Goal: Transaction & Acquisition: Purchase product/service

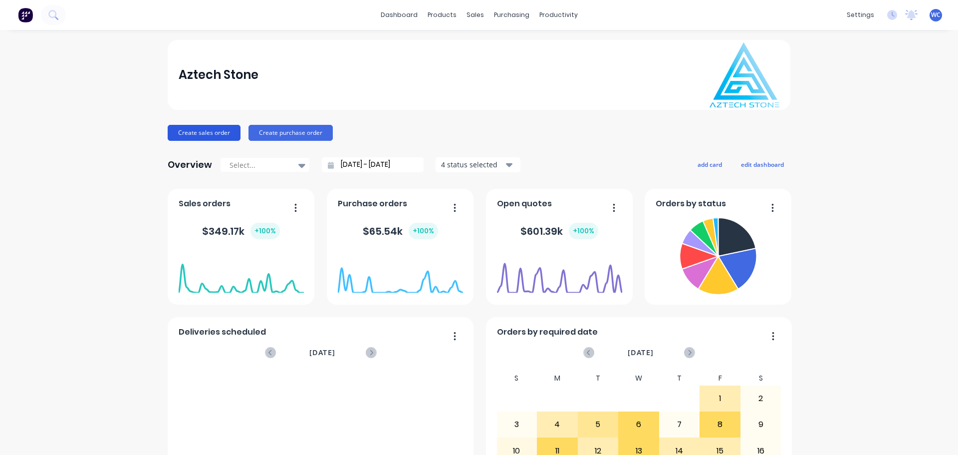
click at [214, 133] on button "Create sales order" at bounding box center [204, 133] width 73 height 16
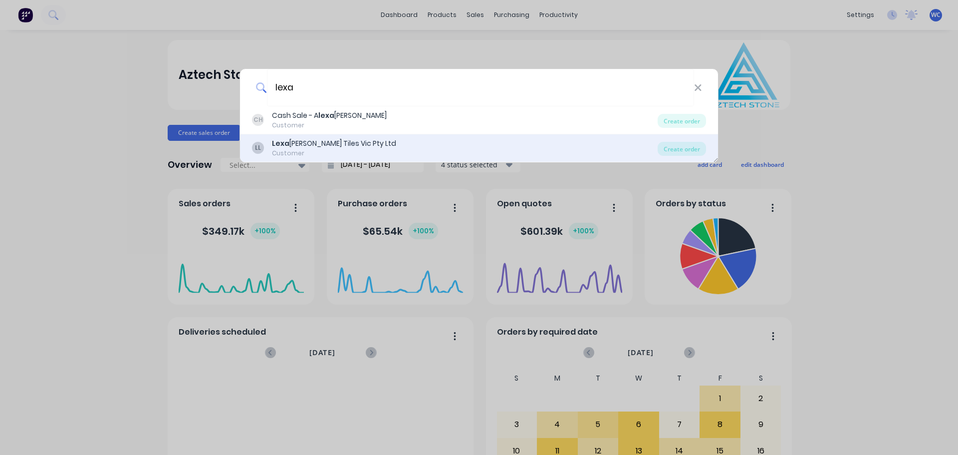
type input "lexa"
click at [285, 145] on b "Lexa" at bounding box center [280, 143] width 17 height 10
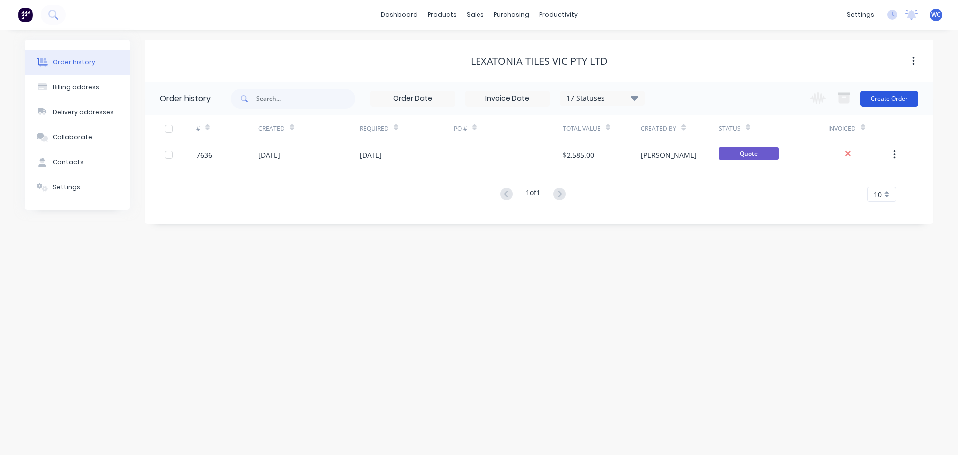
click at [889, 96] on button "Create Order" at bounding box center [889, 99] width 58 height 16
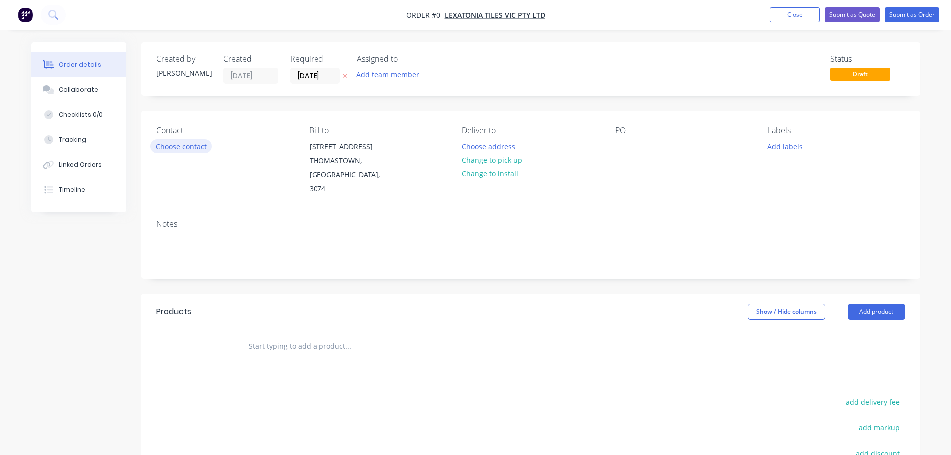
click at [198, 149] on button "Choose contact" at bounding box center [180, 145] width 61 height 13
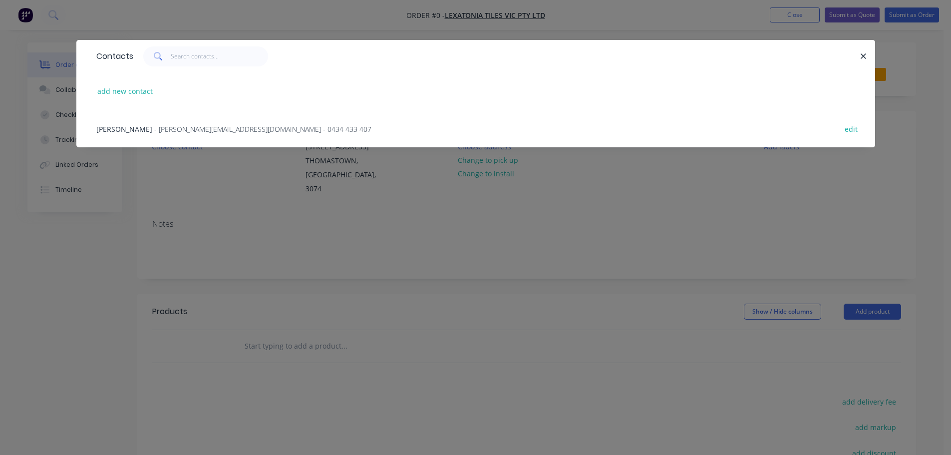
click at [164, 127] on span "- [PERSON_NAME][EMAIL_ADDRESS][DOMAIN_NAME] - 0434 433 407" at bounding box center [262, 128] width 217 height 9
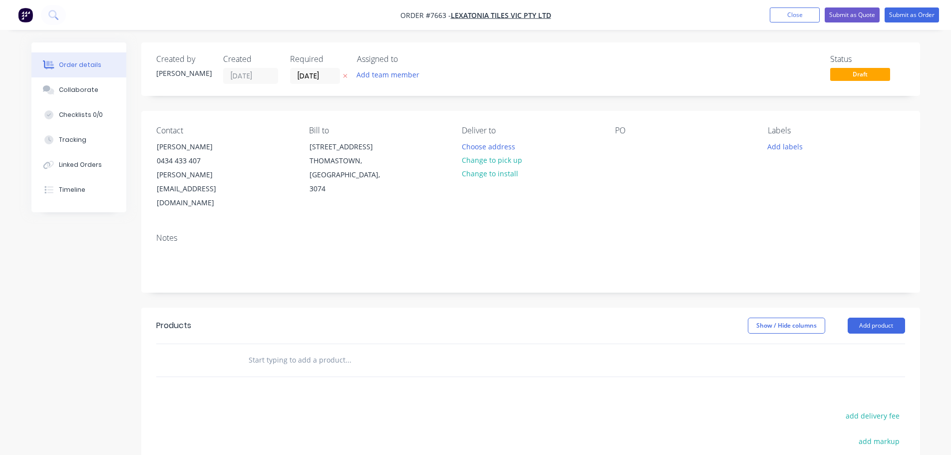
click at [311, 350] on input "text" at bounding box center [348, 360] width 200 height 20
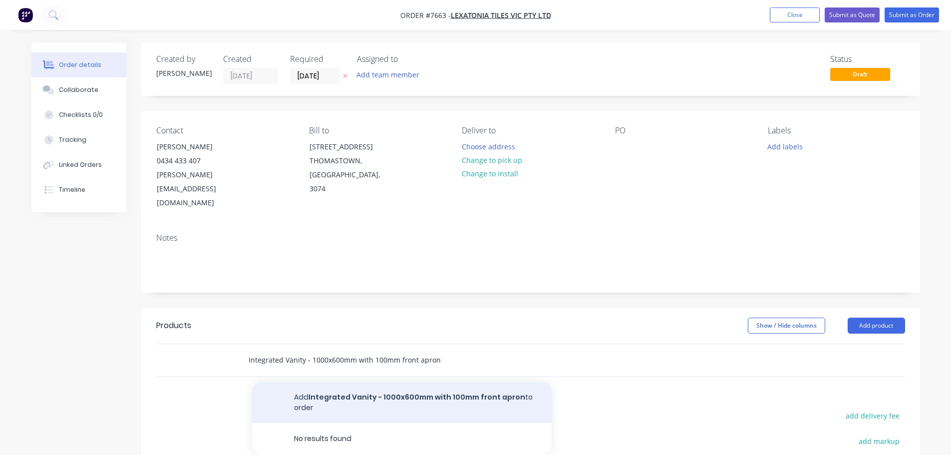
type input "Integrated Vanity - 1000x600mm with 100mm front apron"
click at [327, 382] on button "Add Integrated Vanity - 1000x600mm with 100mm front apron to order" at bounding box center [401, 402] width 299 height 41
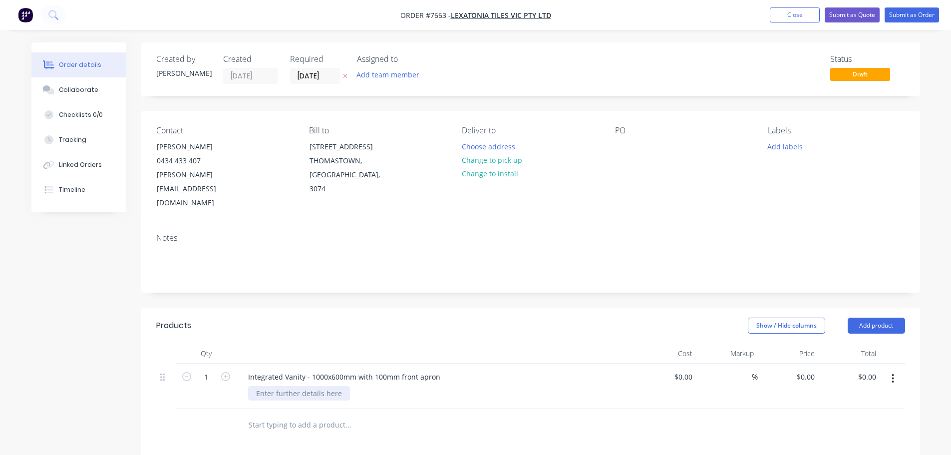
click at [285, 386] on div at bounding box center [299, 393] width 102 height 14
click at [860, 15] on button "Submit as Quote" at bounding box center [851, 14] width 55 height 15
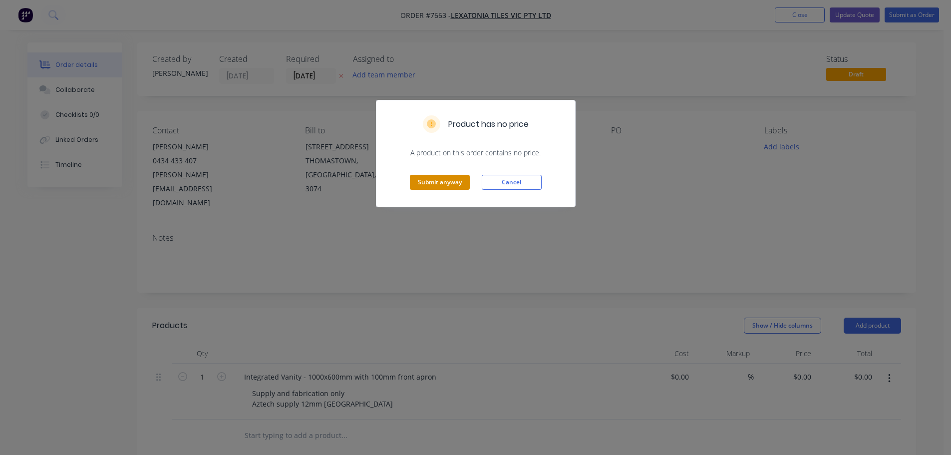
click at [450, 182] on button "Submit anyway" at bounding box center [440, 182] width 60 height 15
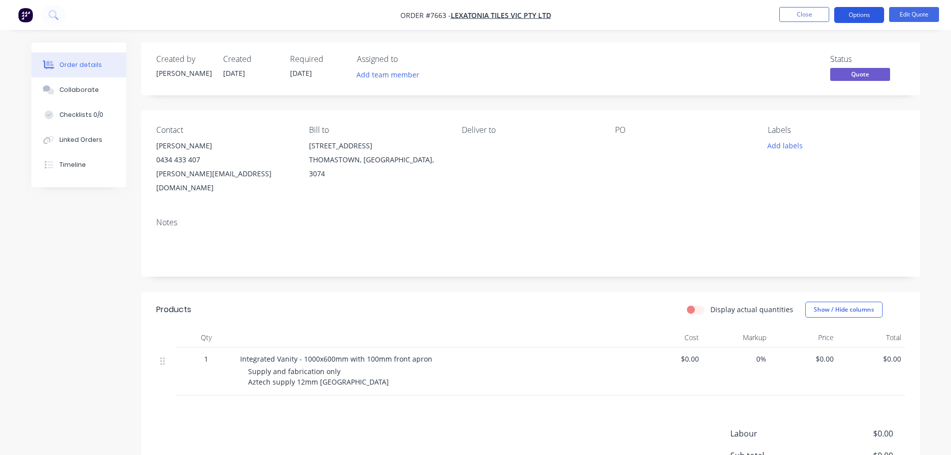
click at [864, 12] on button "Options" at bounding box center [859, 15] width 50 height 16
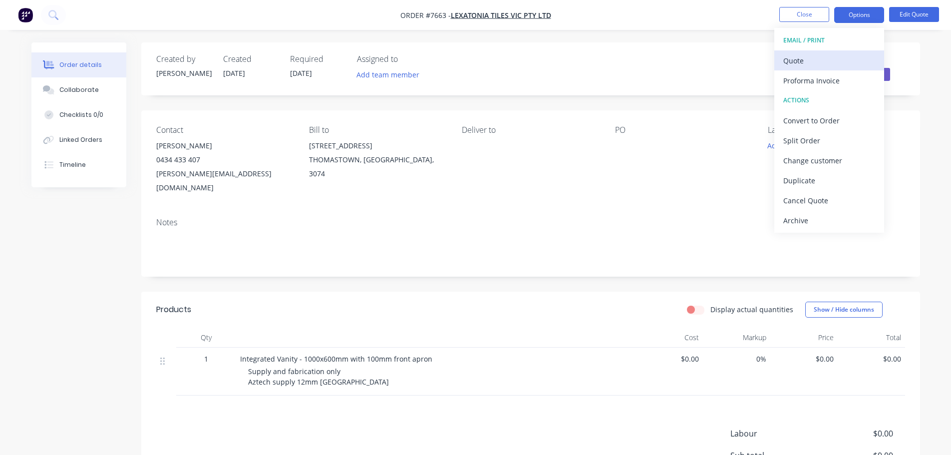
click at [805, 62] on div "Quote" at bounding box center [829, 60] width 92 height 14
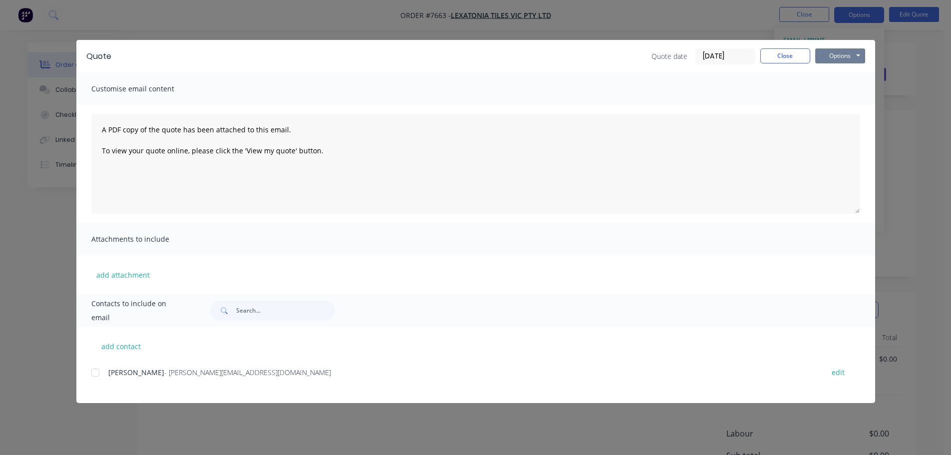
click at [833, 52] on button "Options" at bounding box center [840, 55] width 50 height 15
click at [836, 73] on button "Preview" at bounding box center [847, 73] width 64 height 16
click at [780, 53] on button "Close" at bounding box center [785, 55] width 50 height 15
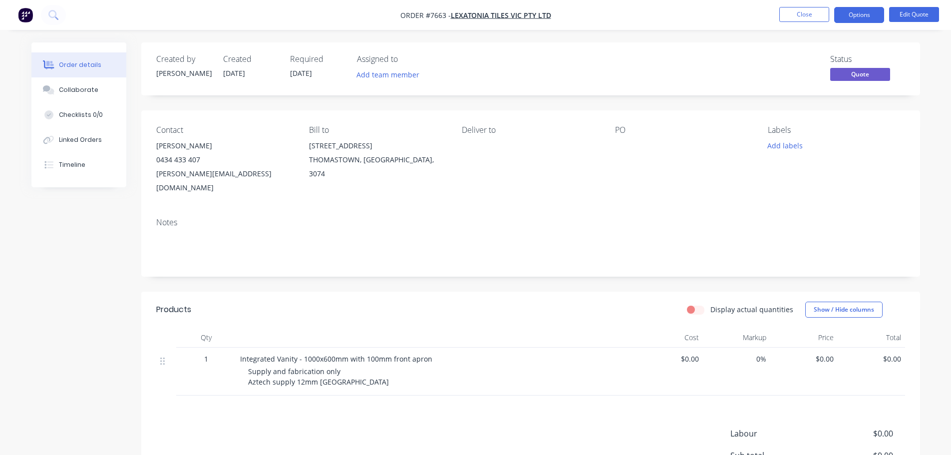
click at [367, 369] on div "Supply and fabrication only Aztech supply 12mm [GEOGRAPHIC_DATA]" at bounding box center [439, 376] width 383 height 21
click at [356, 367] on div "Supply and fabrication only Aztech supply 12mm [GEOGRAPHIC_DATA]" at bounding box center [439, 376] width 383 height 21
click at [355, 367] on div "Supply and fabrication only Aztech supply 12mm [GEOGRAPHIC_DATA]" at bounding box center [439, 376] width 383 height 21
click at [347, 368] on span "Supply and fabrication only Aztech supply 12mm [GEOGRAPHIC_DATA]" at bounding box center [318, 376] width 141 height 20
click at [914, 13] on button "Edit Quote" at bounding box center [914, 14] width 50 height 15
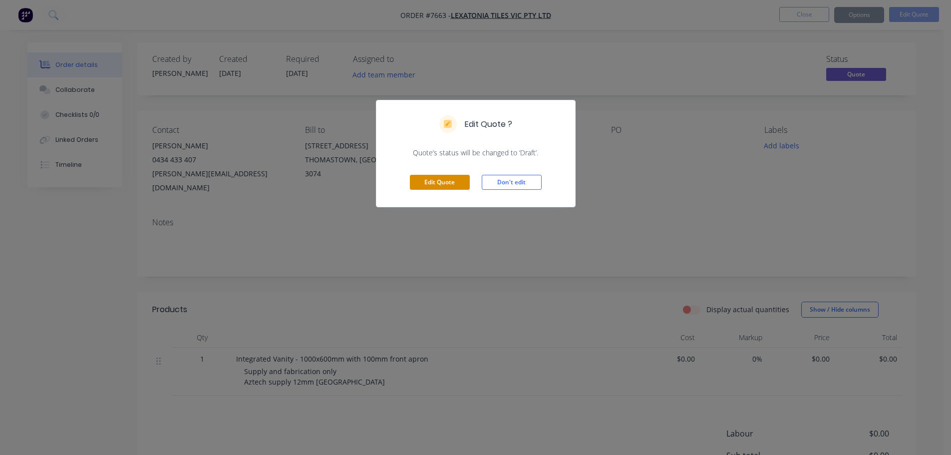
click at [444, 184] on button "Edit Quote" at bounding box center [440, 182] width 60 height 15
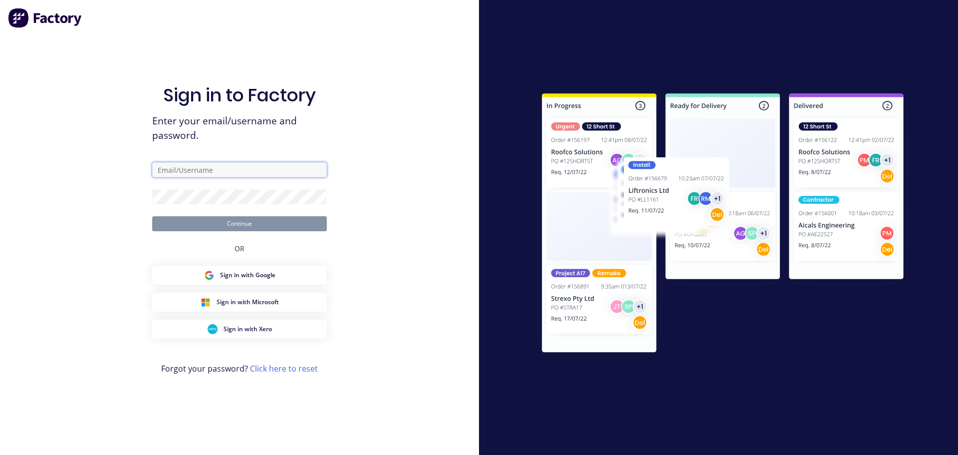
click at [225, 168] on input "text" at bounding box center [239, 169] width 175 height 15
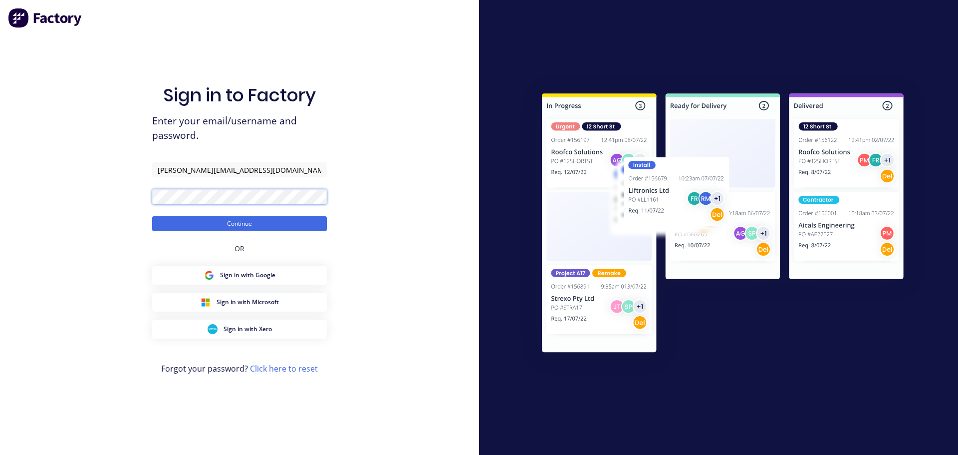
click at [152, 216] on button "Continue" at bounding box center [239, 223] width 175 height 15
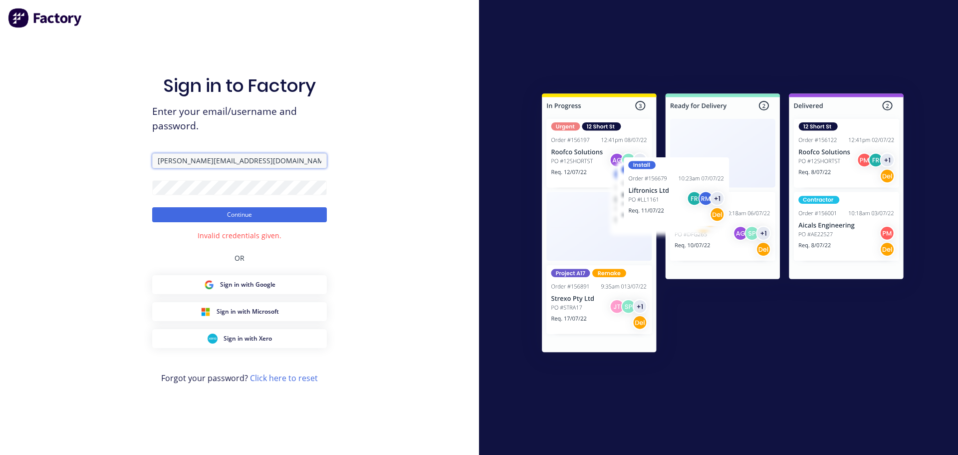
click at [253, 159] on input "warrick+aztechstone@aztechstone.com.au" at bounding box center [239, 160] width 175 height 15
drag, startPoint x: 253, startPoint y: 159, endPoint x: 269, endPoint y: 164, distance: 17.7
click at [269, 159] on input "warrick+aztechstone@aztechstone.com.au" at bounding box center [239, 160] width 175 height 15
type input "warrick+aztechstone@aztechcuttingsolutions.com.au"
click at [143, 191] on div "Sign in to Factory Enter your email/username and password. warrick+aztechstone@…" at bounding box center [239, 227] width 479 height 455
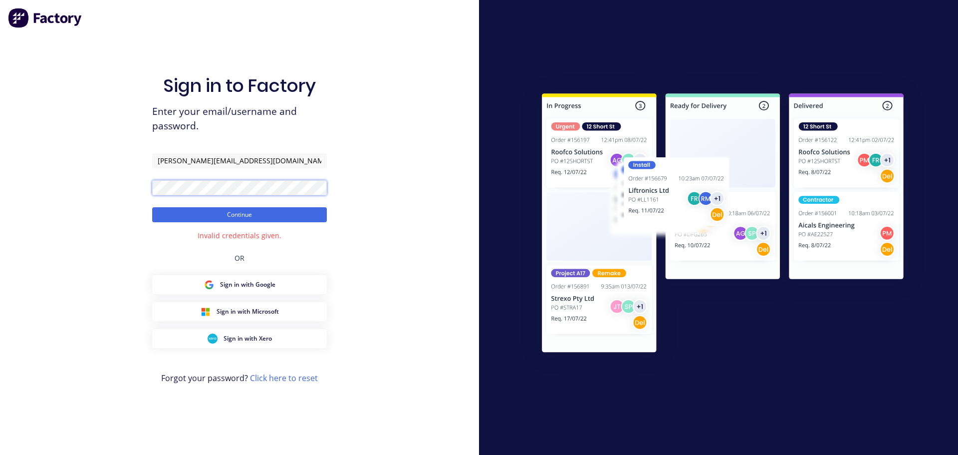
click at [152, 207] on button "Continue" at bounding box center [239, 214] width 175 height 15
click at [113, 187] on div "Sign in to Factory Enter your email/username and password. warrick+aztechstone@…" at bounding box center [239, 227] width 479 height 455
click at [152, 207] on button "Continue" at bounding box center [239, 214] width 175 height 15
click at [208, 171] on form "warrick+aztechstone@aztechcuttingsolutions.com.au Continue" at bounding box center [239, 187] width 175 height 69
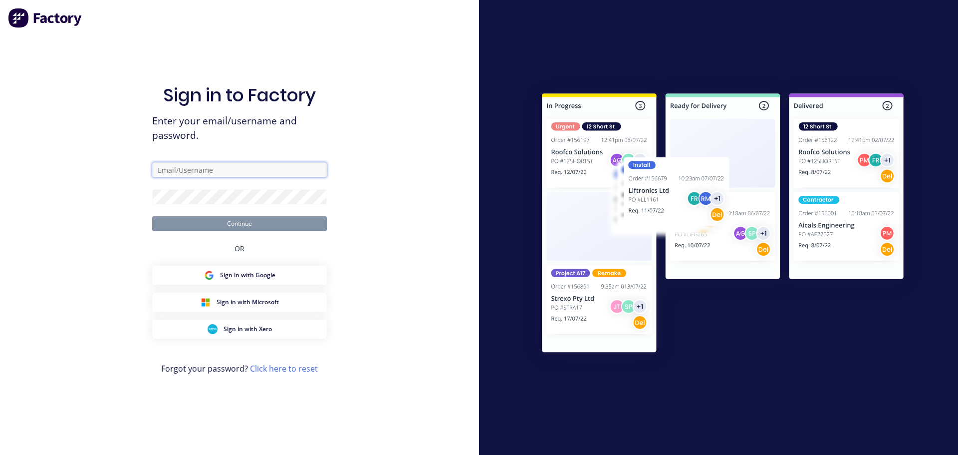
click at [186, 167] on input "text" at bounding box center [239, 169] width 175 height 15
paste input "[PERSON_NAME][EMAIL_ADDRESS][DOMAIN_NAME]"
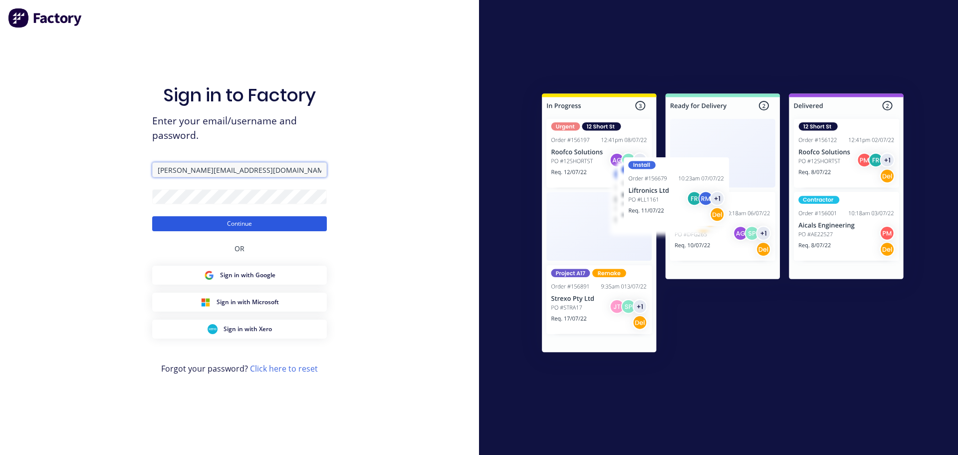
type input "[PERSON_NAME][EMAIL_ADDRESS][DOMAIN_NAME]"
click at [213, 222] on button "Continue" at bounding box center [239, 223] width 175 height 15
